Goal: Task Accomplishment & Management: Use online tool/utility

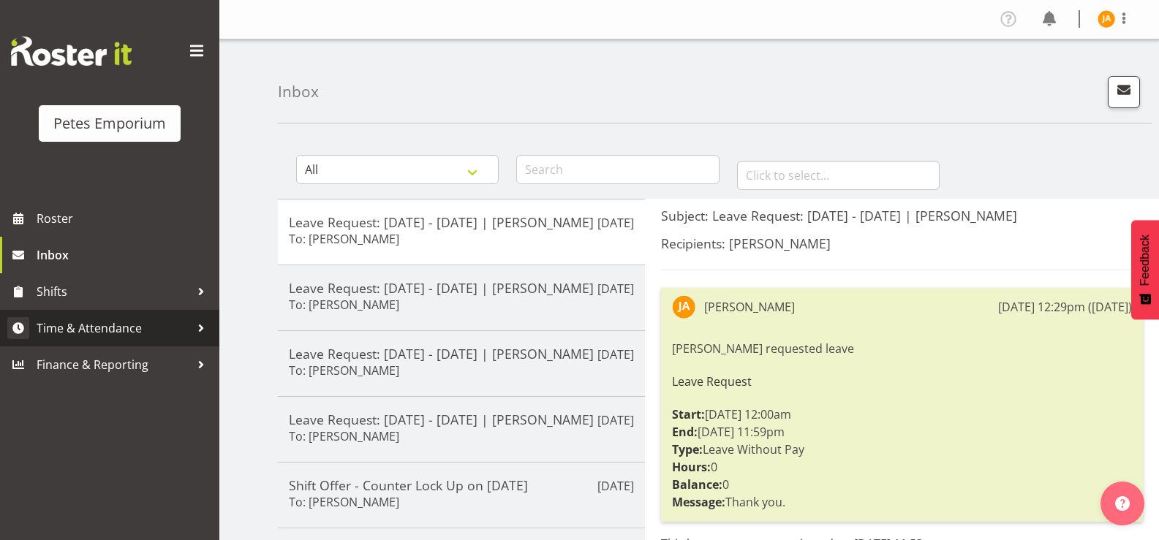
click at [122, 323] on span "Time & Attendance" at bounding box center [114, 328] width 154 height 22
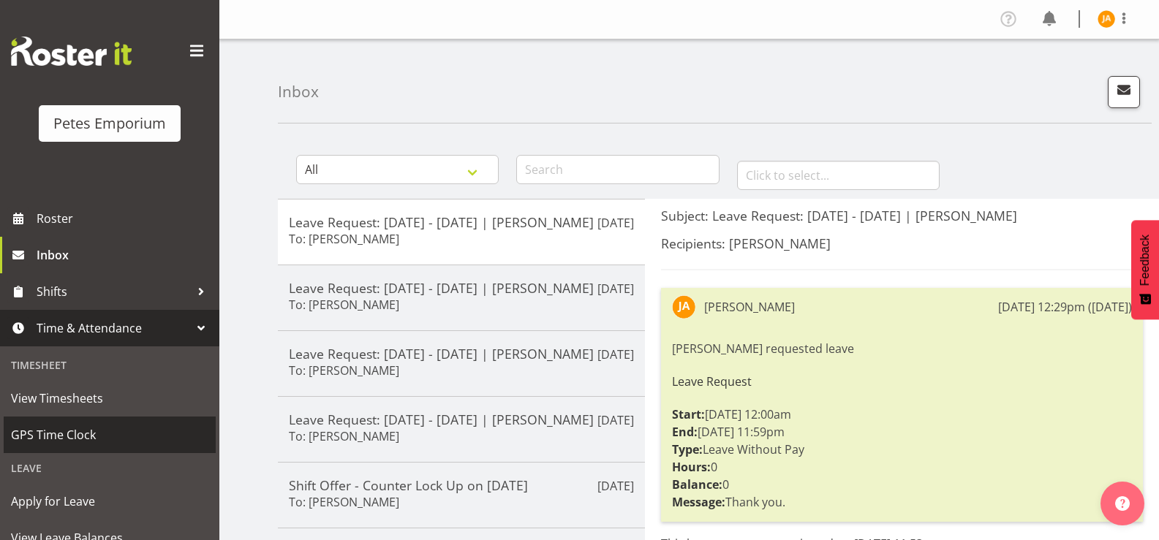
click at [71, 426] on span "GPS Time Clock" at bounding box center [109, 435] width 197 height 22
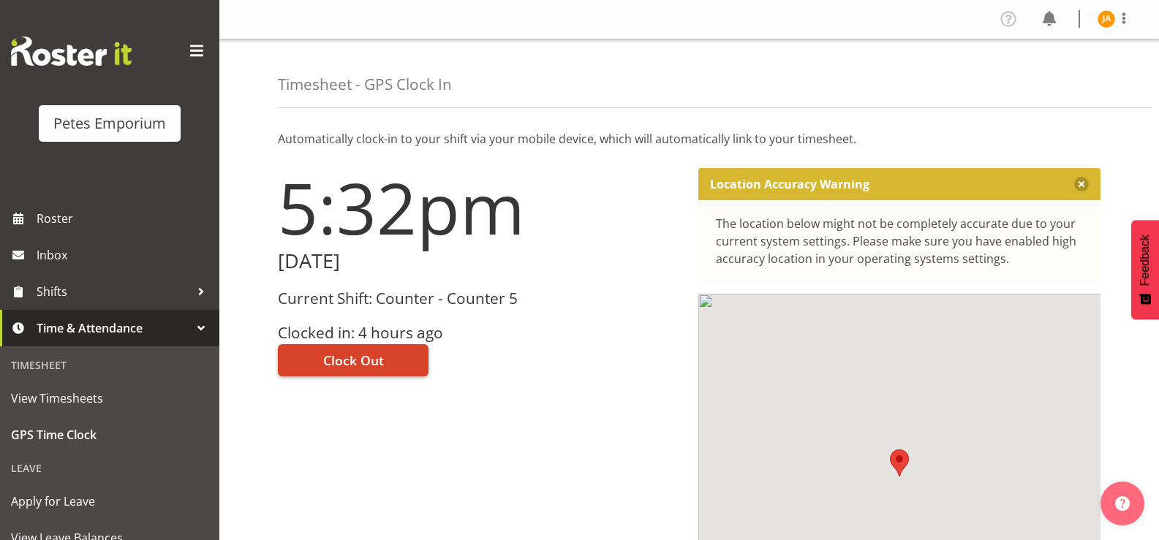
click at [398, 372] on button "Clock Out" at bounding box center [353, 360] width 151 height 32
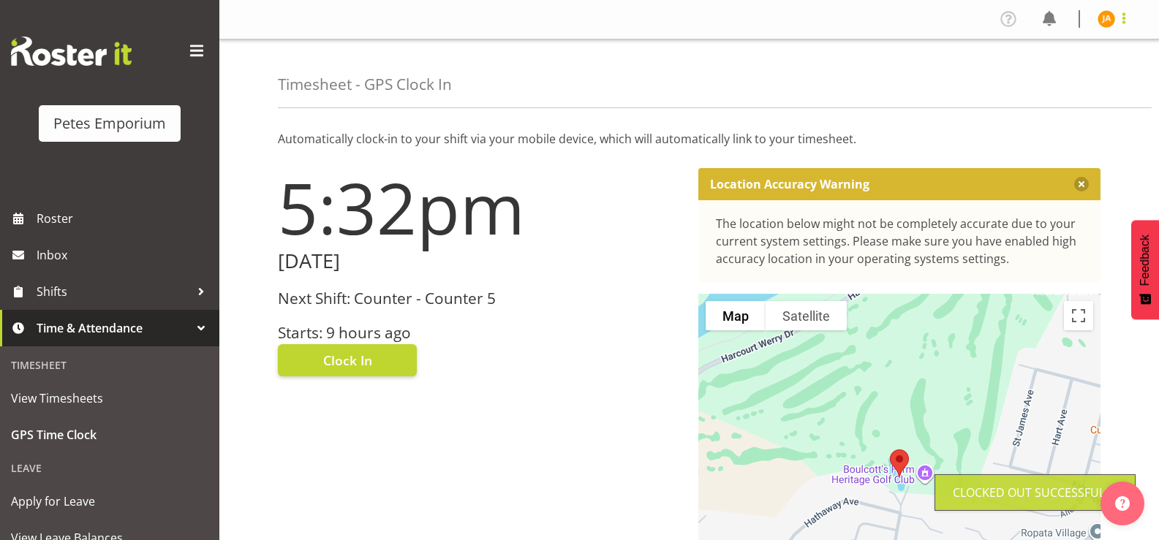
click at [1130, 15] on span at bounding box center [1124, 19] width 18 height 18
click at [1064, 70] on link "Log Out" at bounding box center [1062, 77] width 140 height 26
